Goal: Task Accomplishment & Management: Complete application form

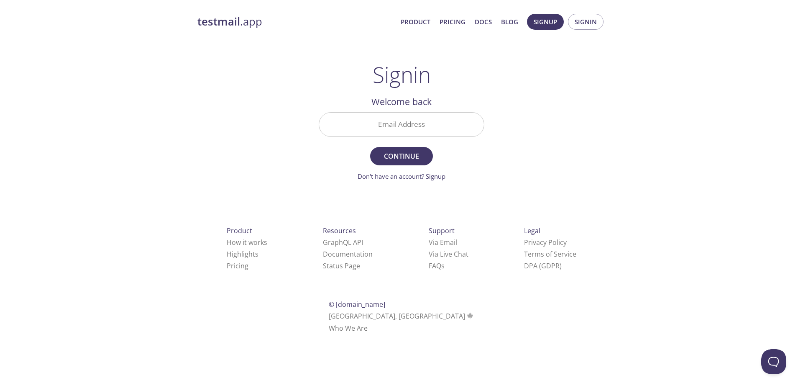
click at [428, 122] on input "Email Address" at bounding box center [401, 125] width 165 height 24
type input "[EMAIL_ADDRESS][DOMAIN_NAME]"
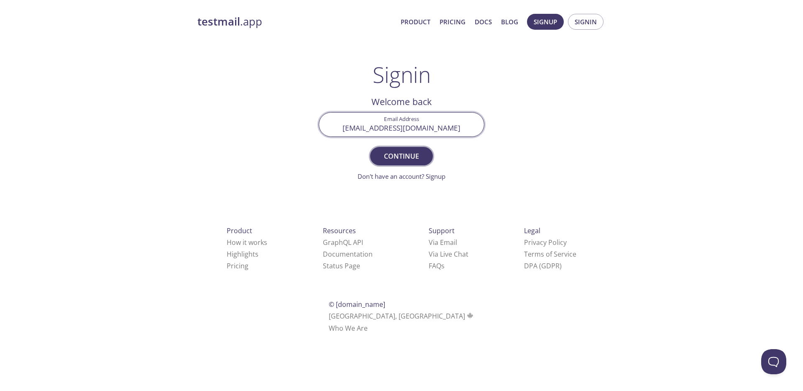
click at [411, 152] on span "Continue" at bounding box center [401, 156] width 44 height 12
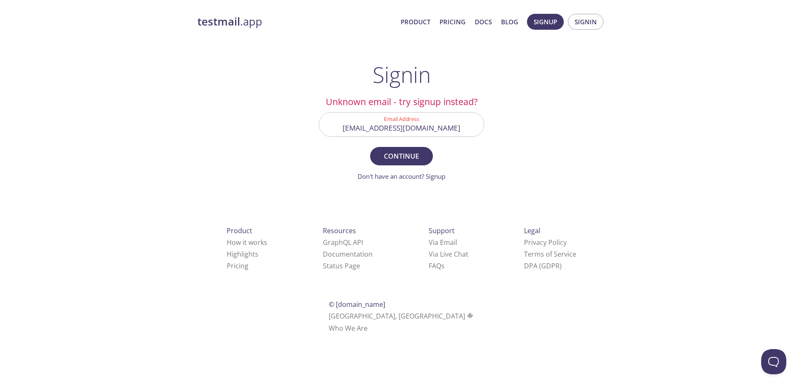
click at [437, 132] on input "[EMAIL_ADDRESS][DOMAIN_NAME]" at bounding box center [401, 125] width 165 height 24
click at [443, 127] on input "Email Address" at bounding box center [401, 125] width 165 height 24
type input "z"
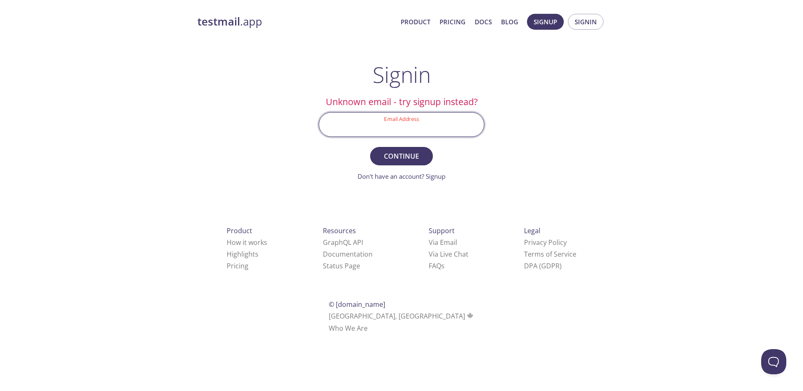
paste input "[DOMAIN_NAME]"
type input "[EMAIL_ADDRESS][DOMAIN_NAME]"
click at [397, 159] on span "Continue" at bounding box center [401, 156] width 44 height 12
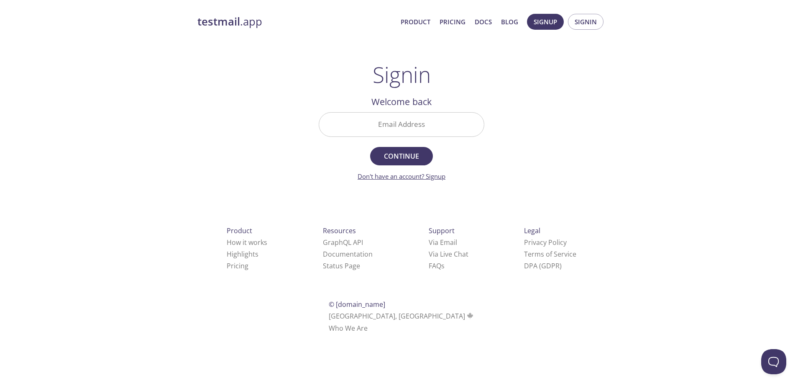
click at [407, 177] on link "Don't have an account? Signup" at bounding box center [402, 176] width 88 height 8
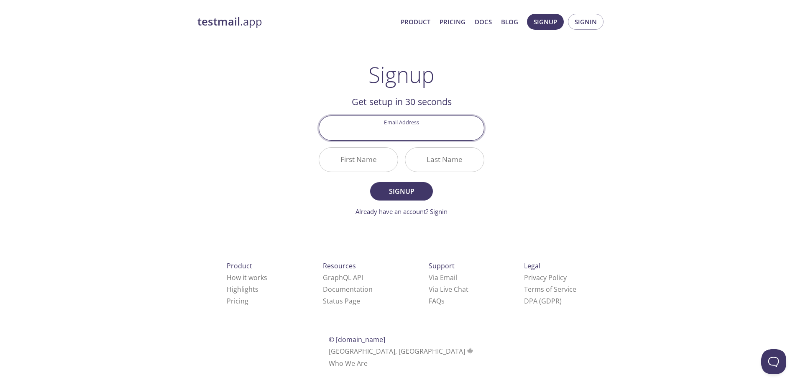
click at [374, 128] on input "Email Address" at bounding box center [401, 128] width 165 height 24
type input "[EMAIL_ADDRESS][DOMAIN_NAME]"
click at [373, 154] on input "First Name" at bounding box center [358, 160] width 79 height 24
type input "Hristo"
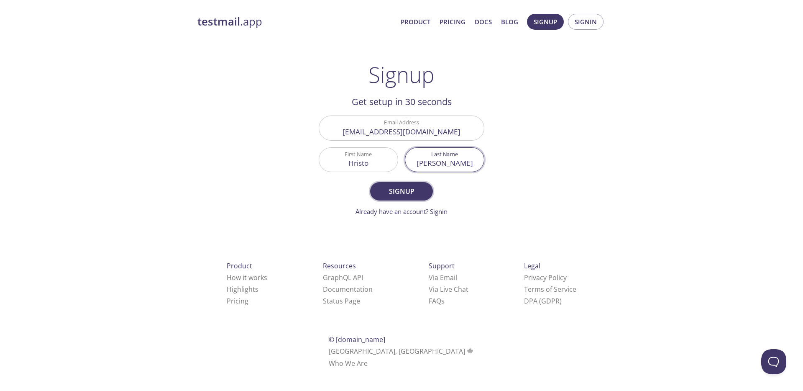
type input "Ivanov"
click at [377, 194] on button "Signup" at bounding box center [401, 191] width 63 height 18
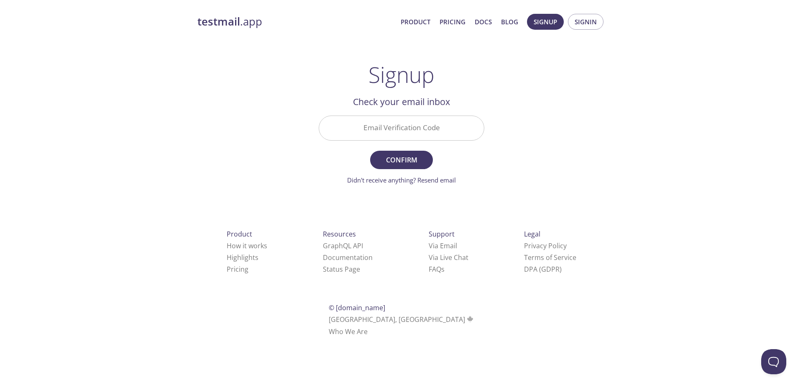
click at [421, 126] on input "Email Verification Code" at bounding box center [401, 128] width 165 height 24
